Goal: Task Accomplishment & Management: Contribute content

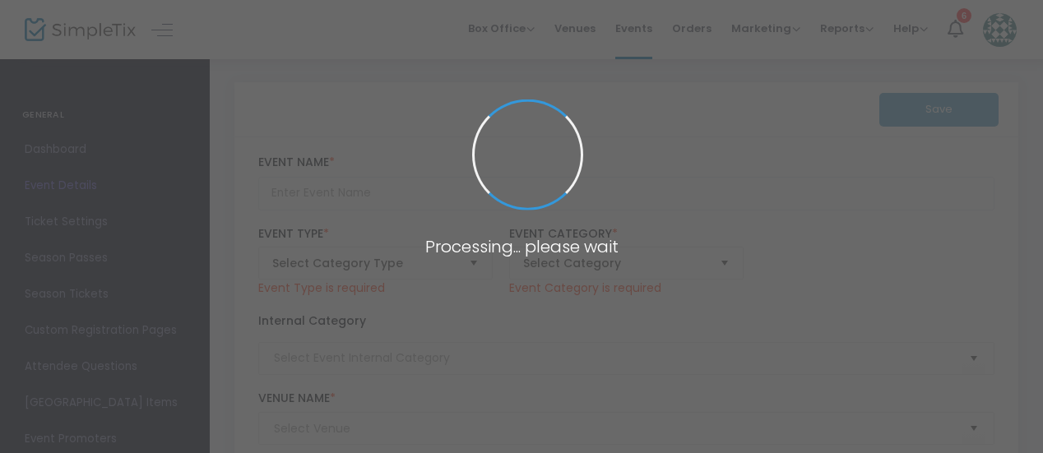
type input "Sunset Cruise"
type textarea "Join us on an evening boat tour of [GEOGRAPHIC_DATA][DOMAIN_NAME] of our talent…"
checkbox input "true"
type input "Register Now"
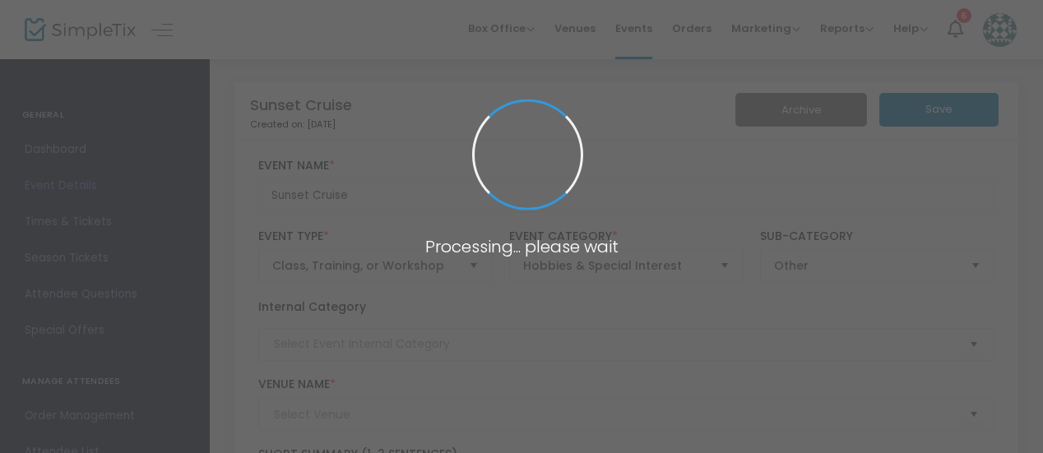
type input "[GEOGRAPHIC_DATA]"
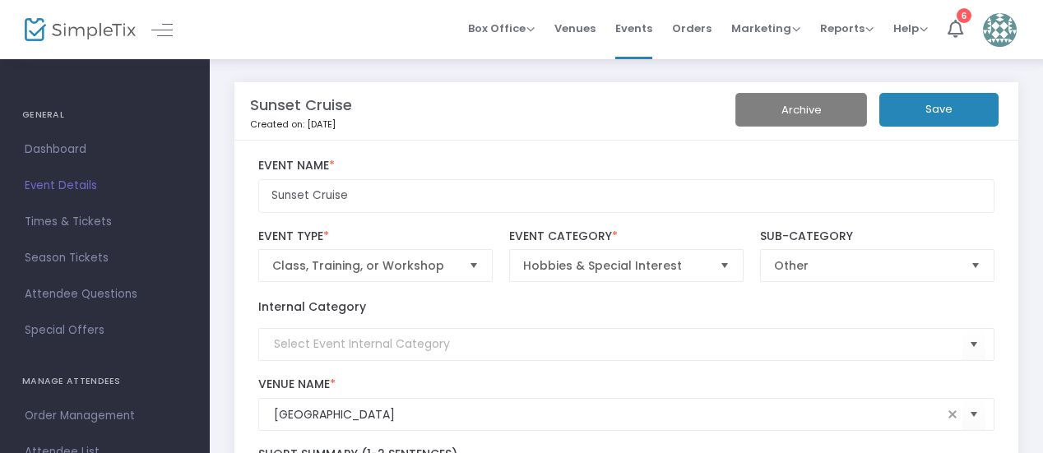
click at [90, 35] on img at bounding box center [80, 30] width 111 height 24
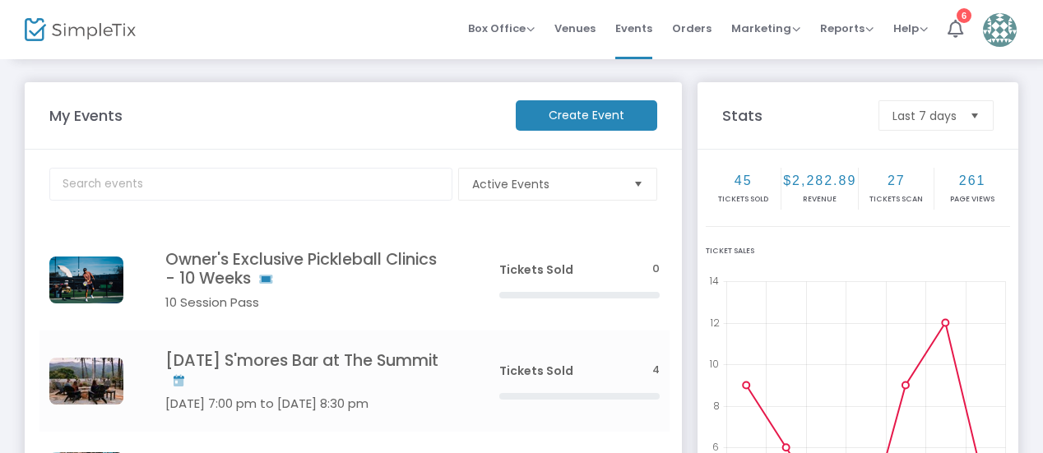
click at [604, 118] on m-button "Create Event" at bounding box center [586, 115] width 141 height 30
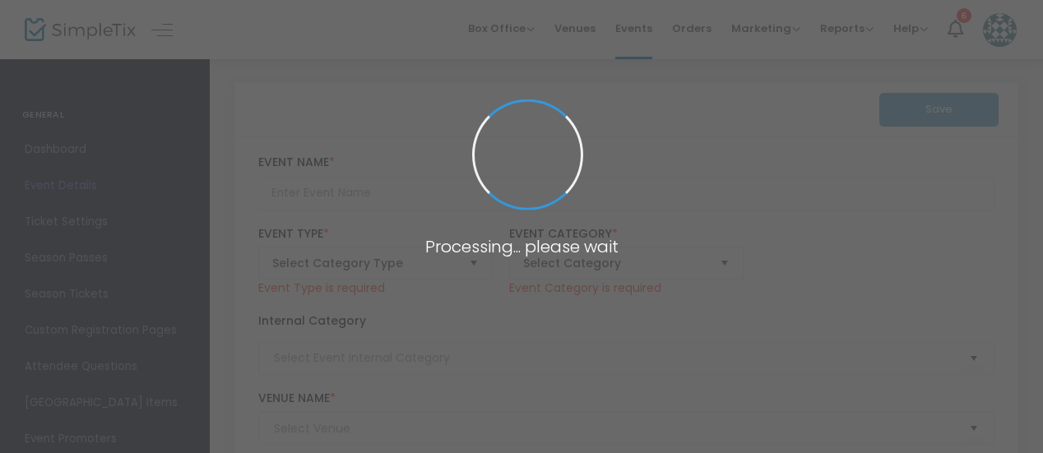
type input "Sunset Cruise"
type textarea "Join us on an evening boat tour of [GEOGRAPHIC_DATA][DOMAIN_NAME] of our talent…"
checkbox input "true"
type input "Register Now"
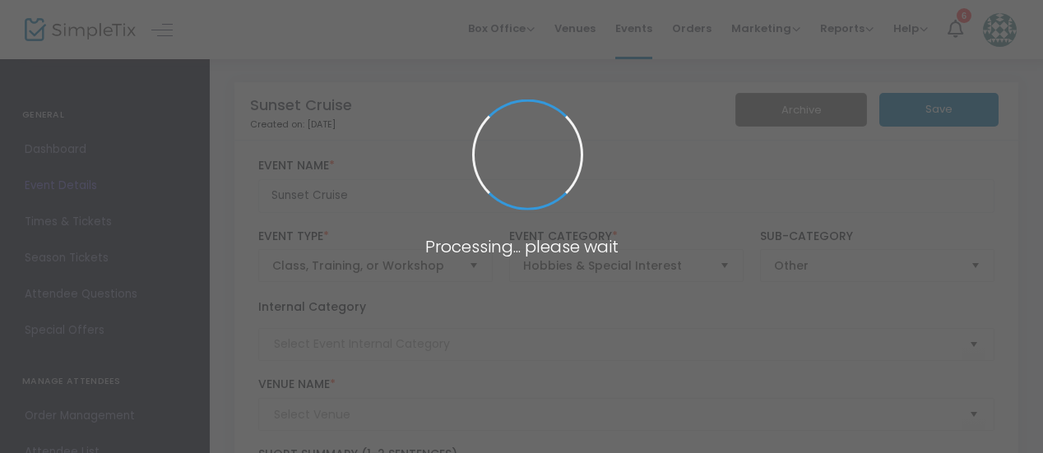
type input "[GEOGRAPHIC_DATA]"
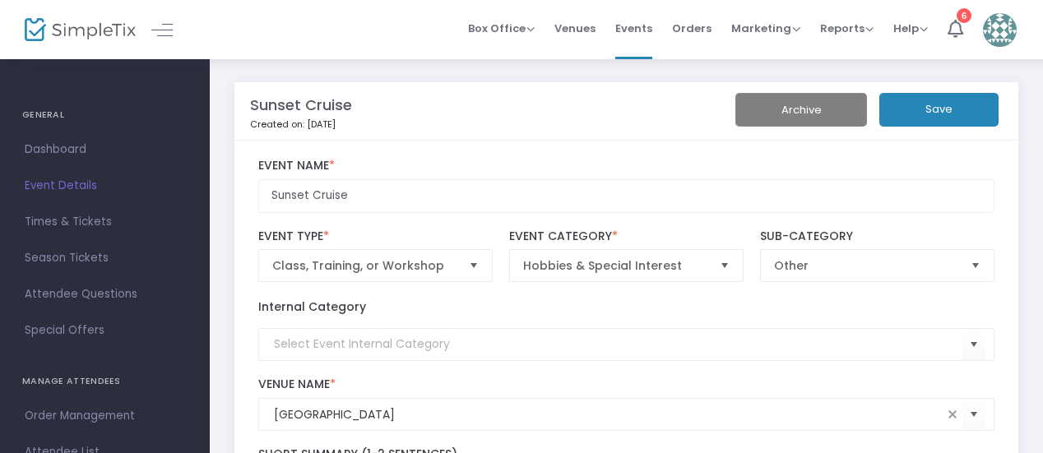
click at [62, 29] on img at bounding box center [80, 30] width 111 height 24
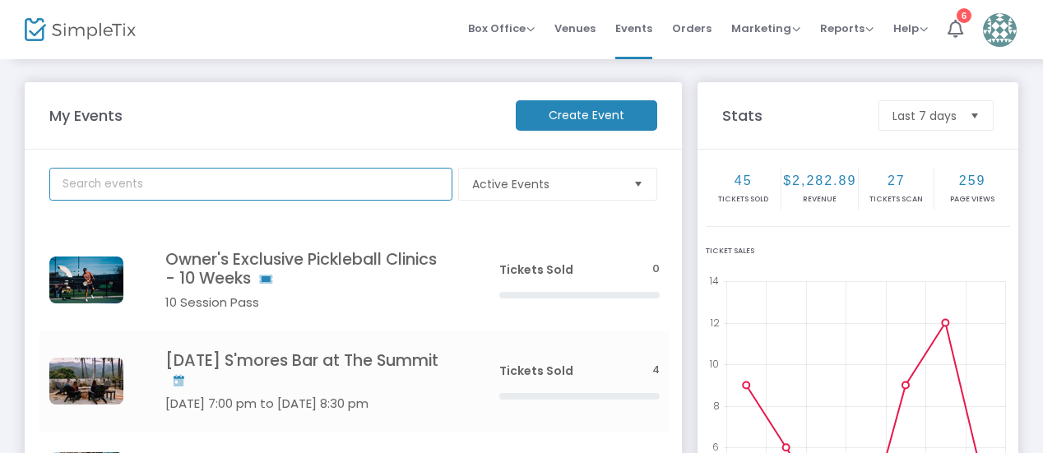
click at [295, 182] on input "text" at bounding box center [250, 184] width 403 height 33
type input "dock"
